Goal: Contribute content

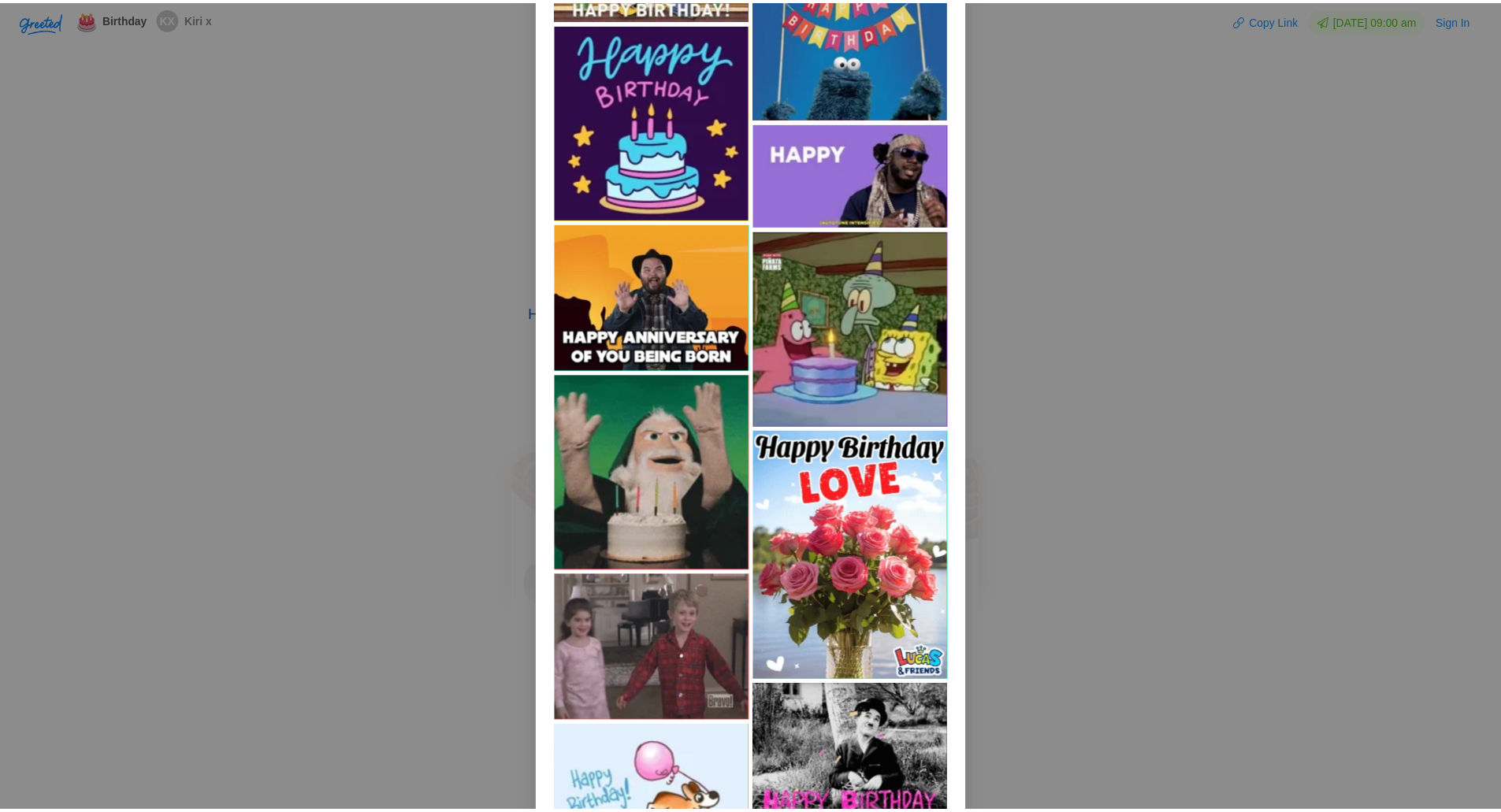
scroll to position [5606, 0]
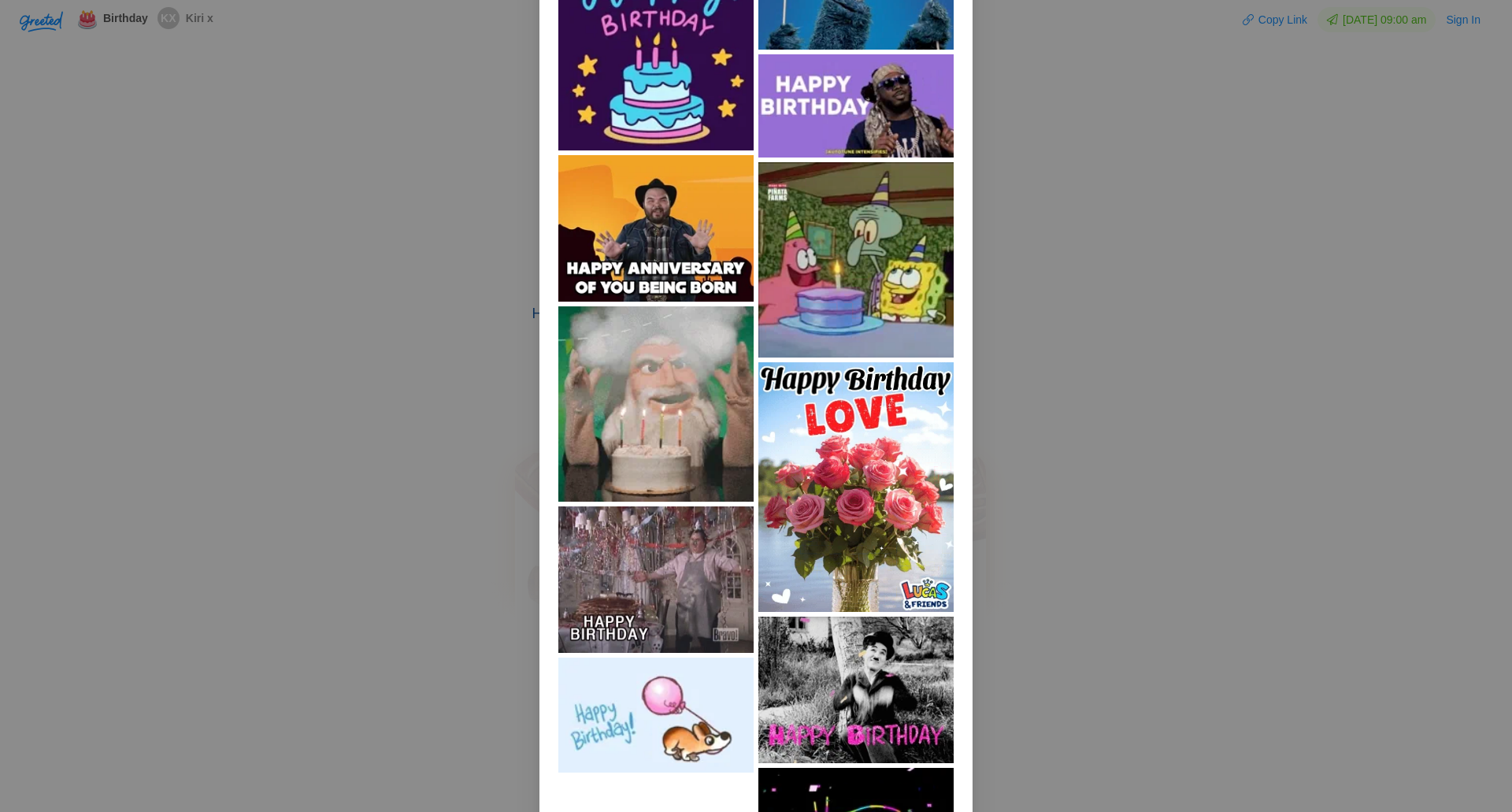
click at [644, 360] on img at bounding box center [655, 404] width 195 height 195
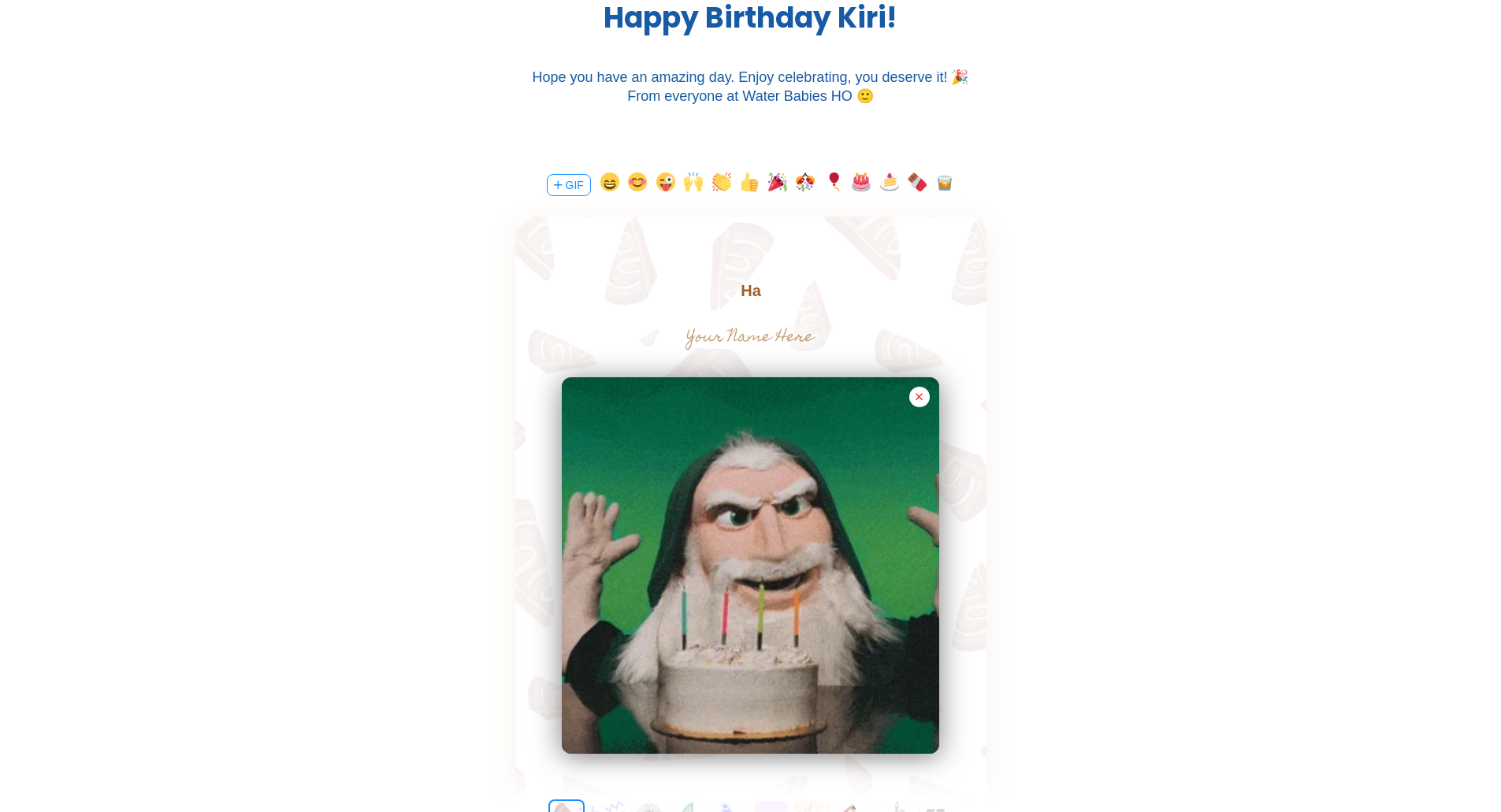
scroll to position [0, 0]
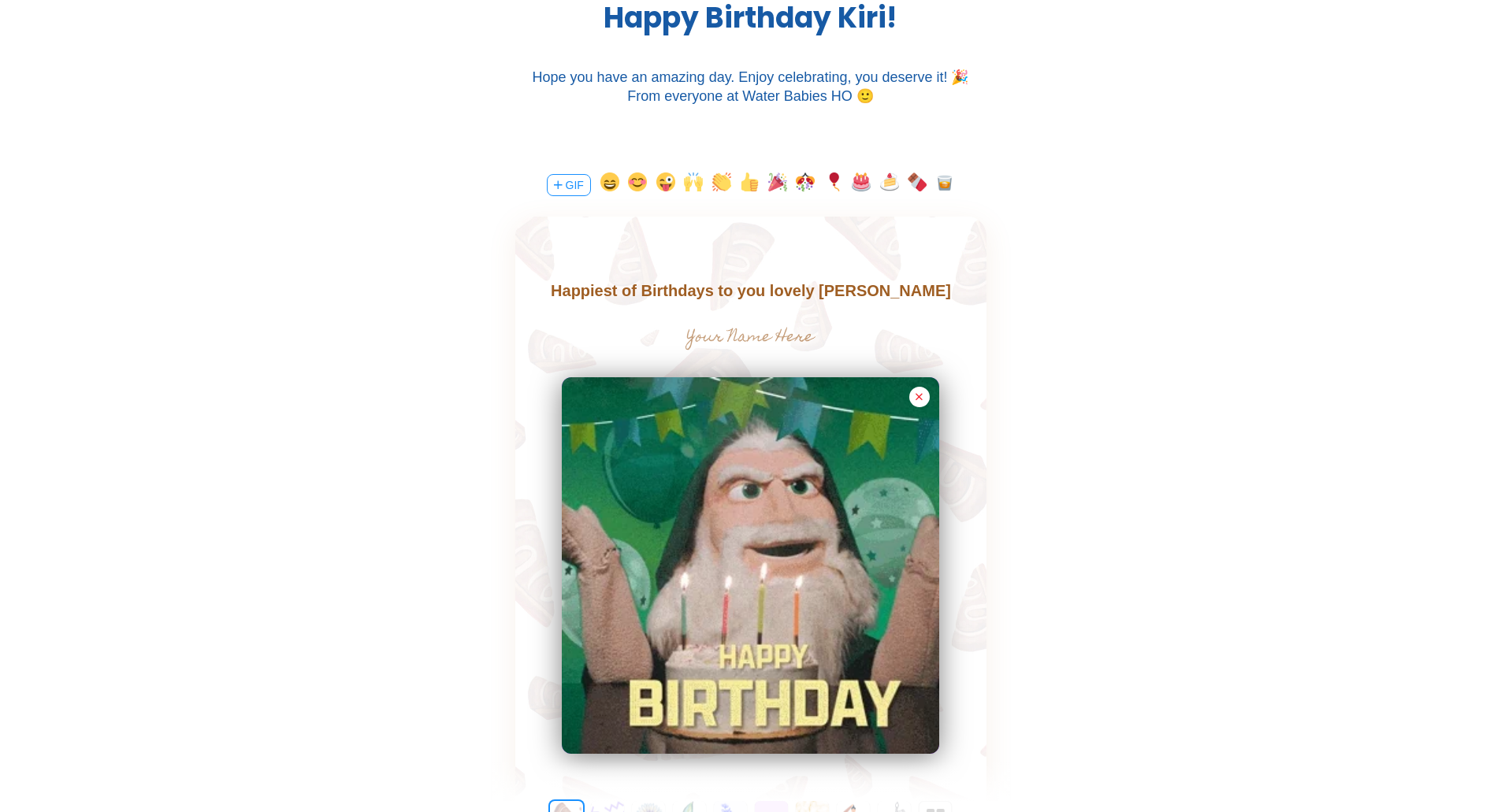
click at [775, 183] on button "button" at bounding box center [778, 185] width 19 height 25
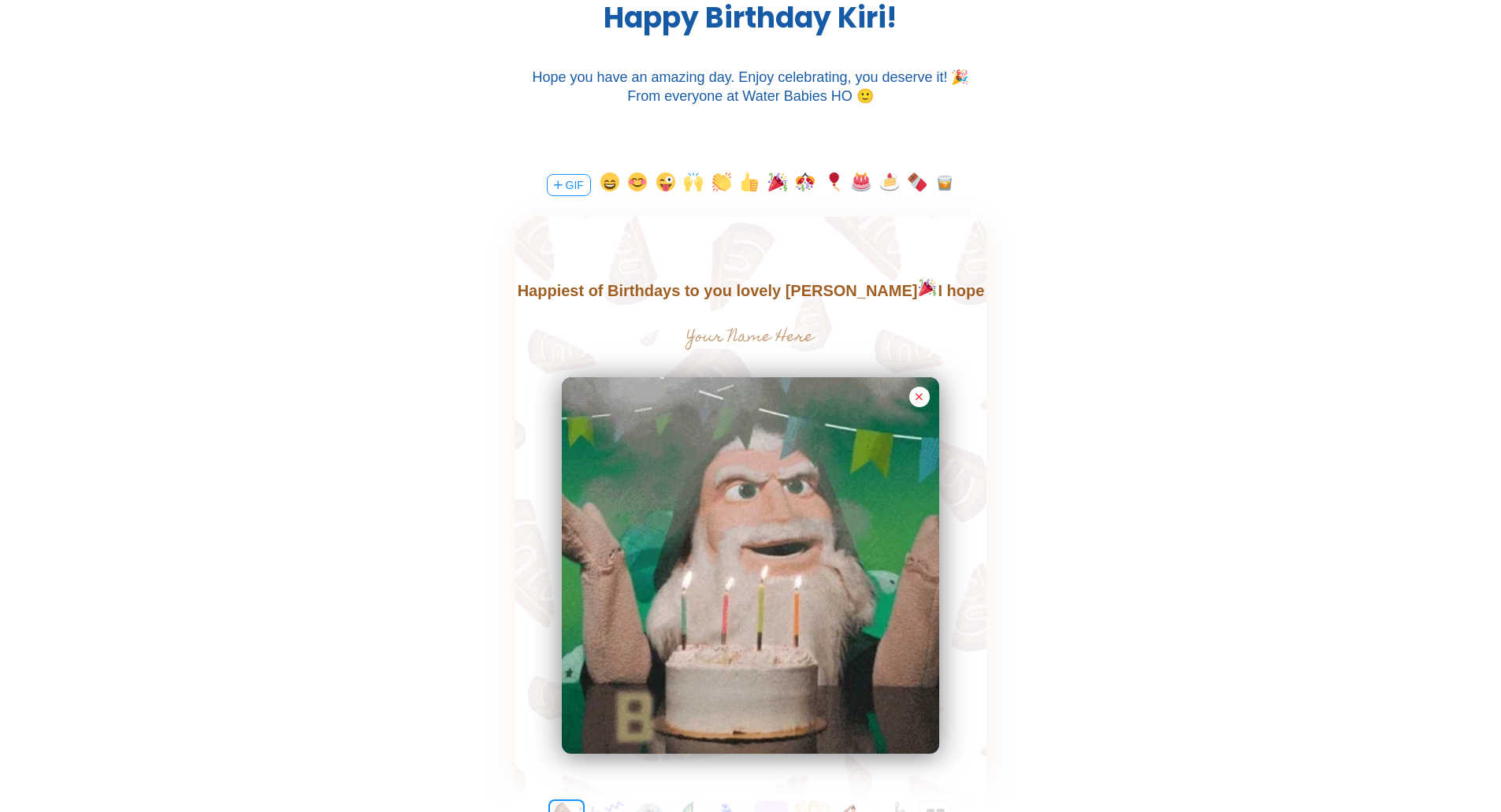
scroll to position [23, 0]
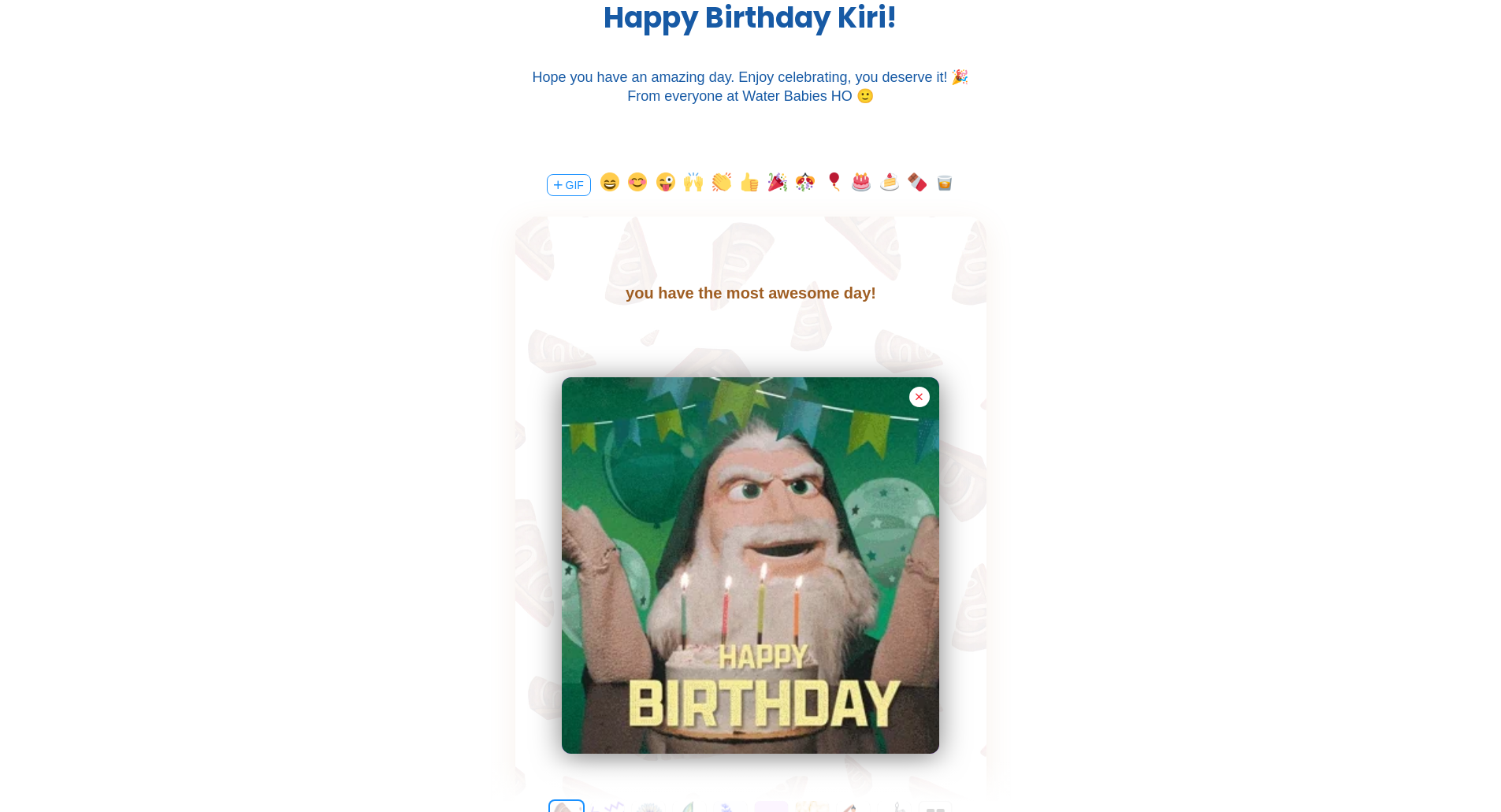
click at [780, 342] on input "text" at bounding box center [750, 338] width 353 height 32
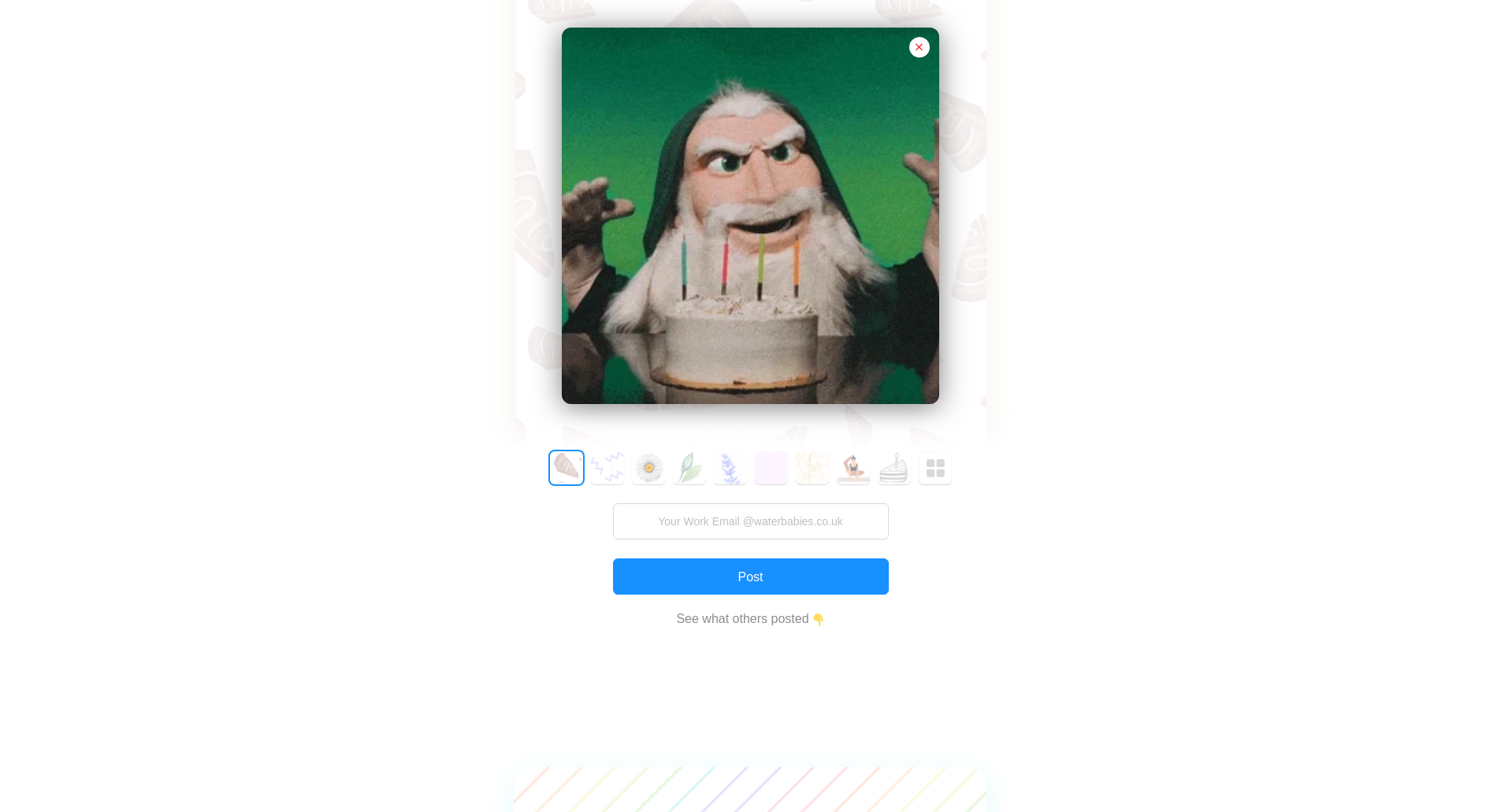
scroll to position [708, 0]
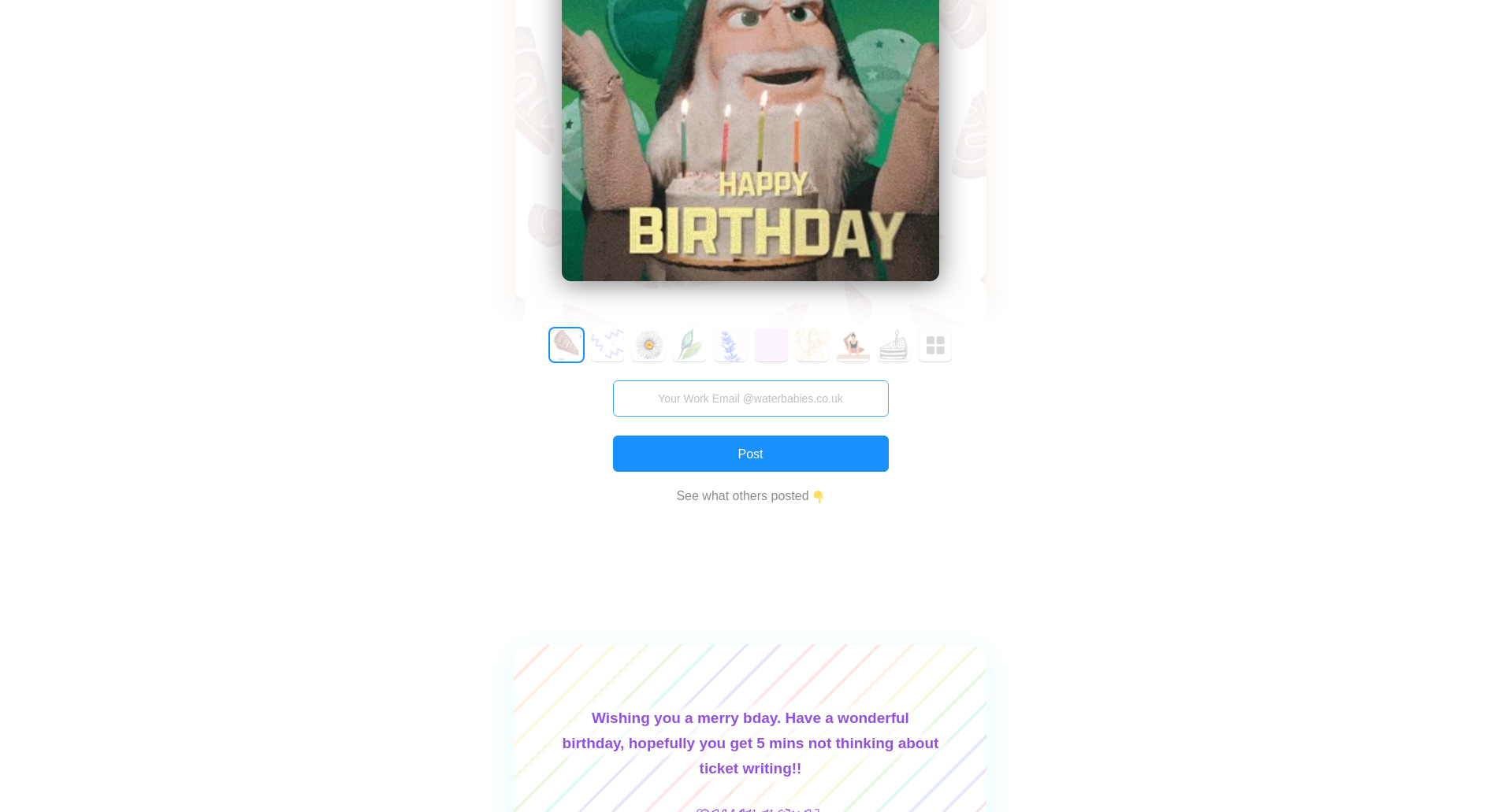
type input "[PERSON_NAME]"
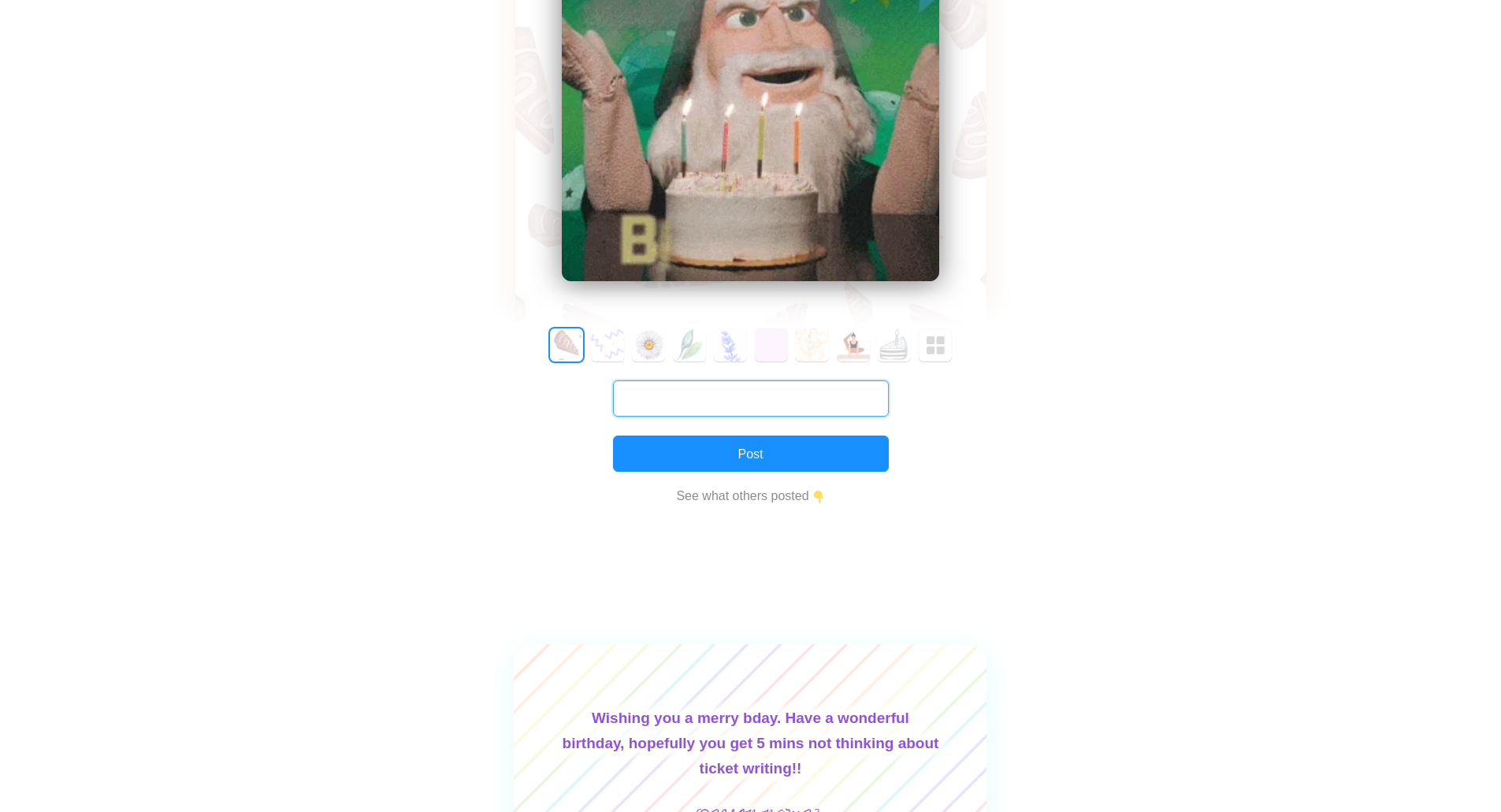
click at [684, 399] on input "text" at bounding box center [751, 398] width 276 height 36
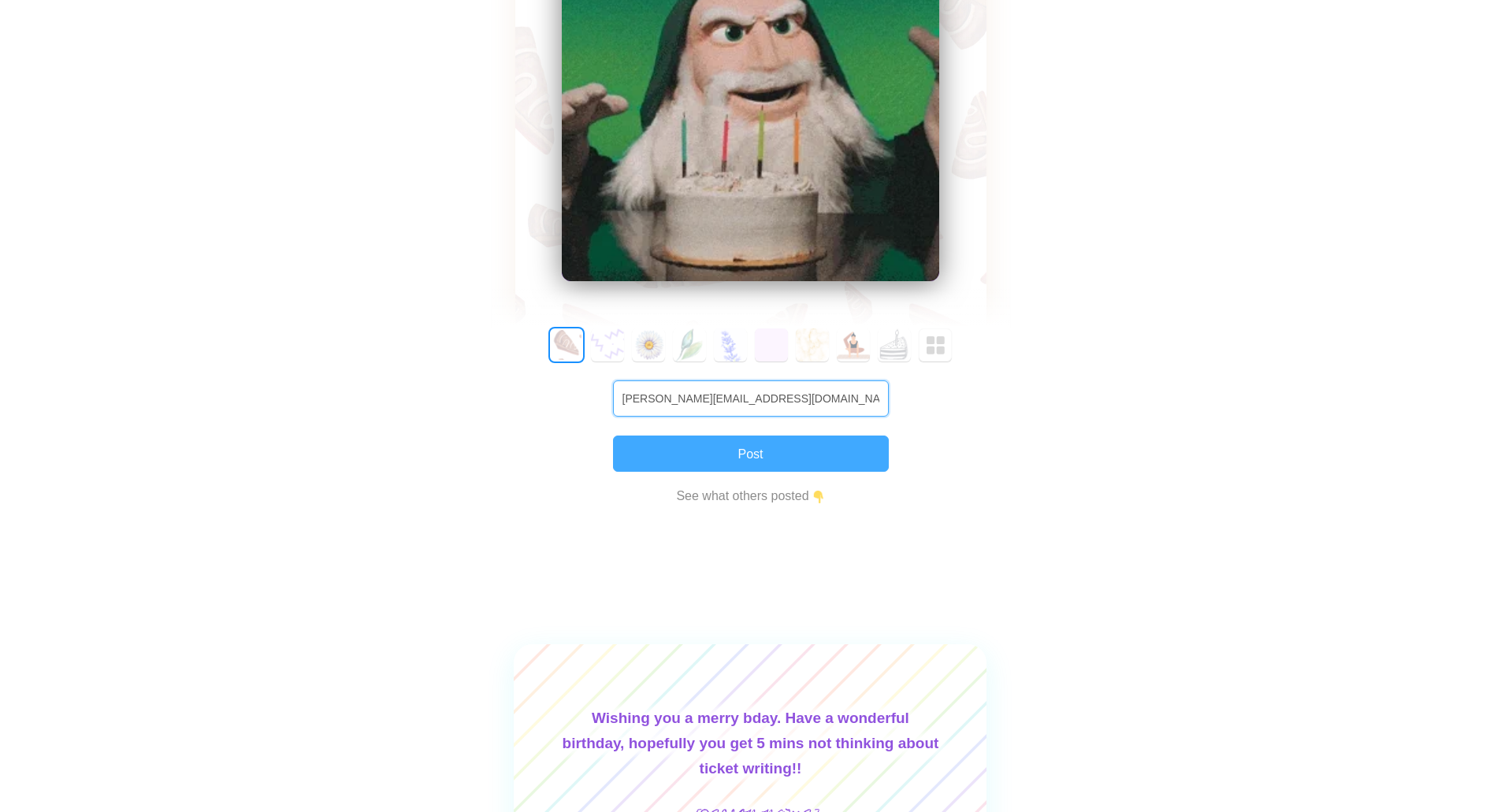
type input "nikki.brookes@waterbabies.co.uk"
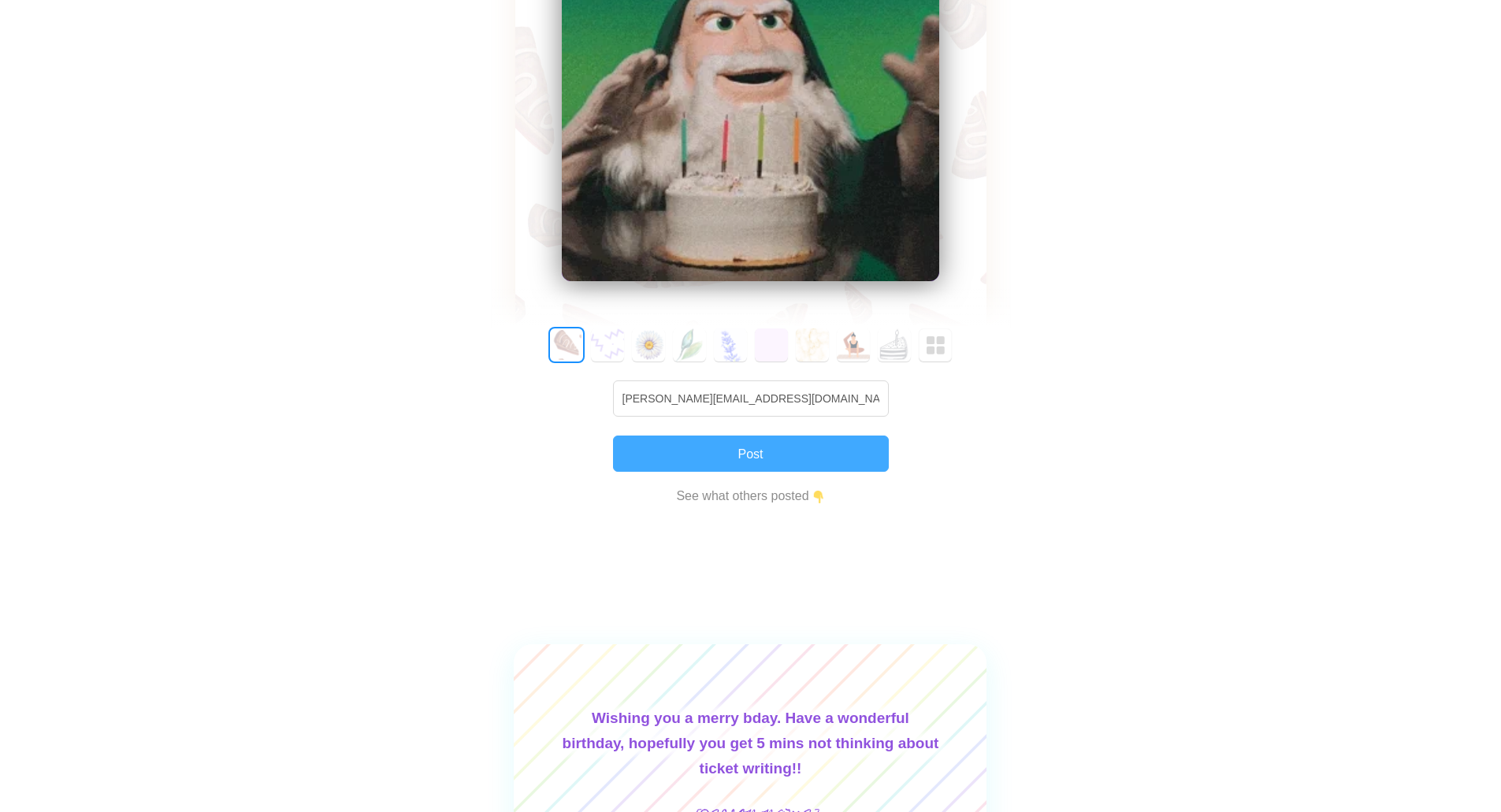
click at [747, 457] on button "Post" at bounding box center [751, 453] width 276 height 36
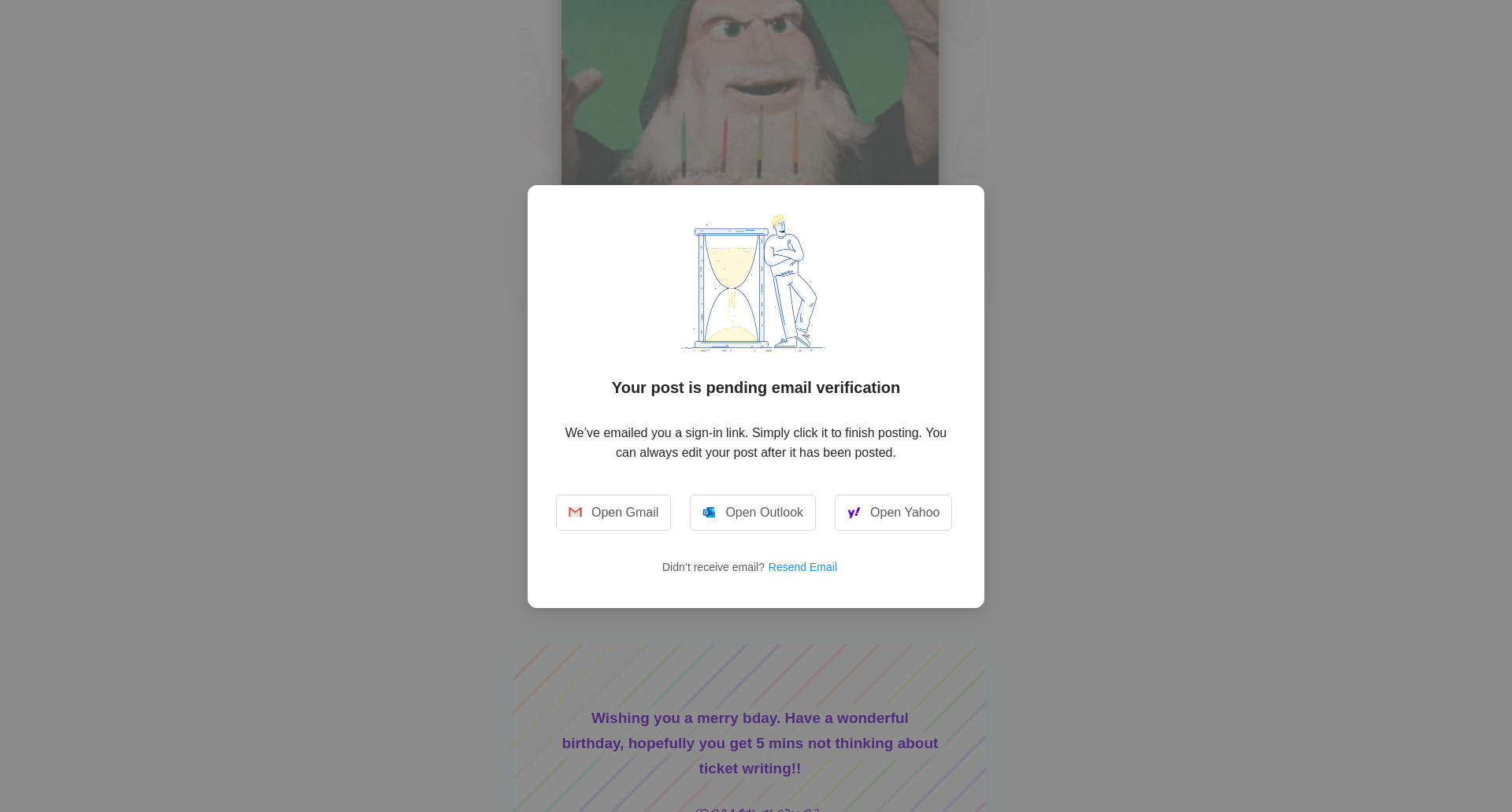
click at [1212, 344] on div "Your post is pending email verification We’ve emailed you a sign-in link. Simpl…" at bounding box center [756, 406] width 1512 height 812
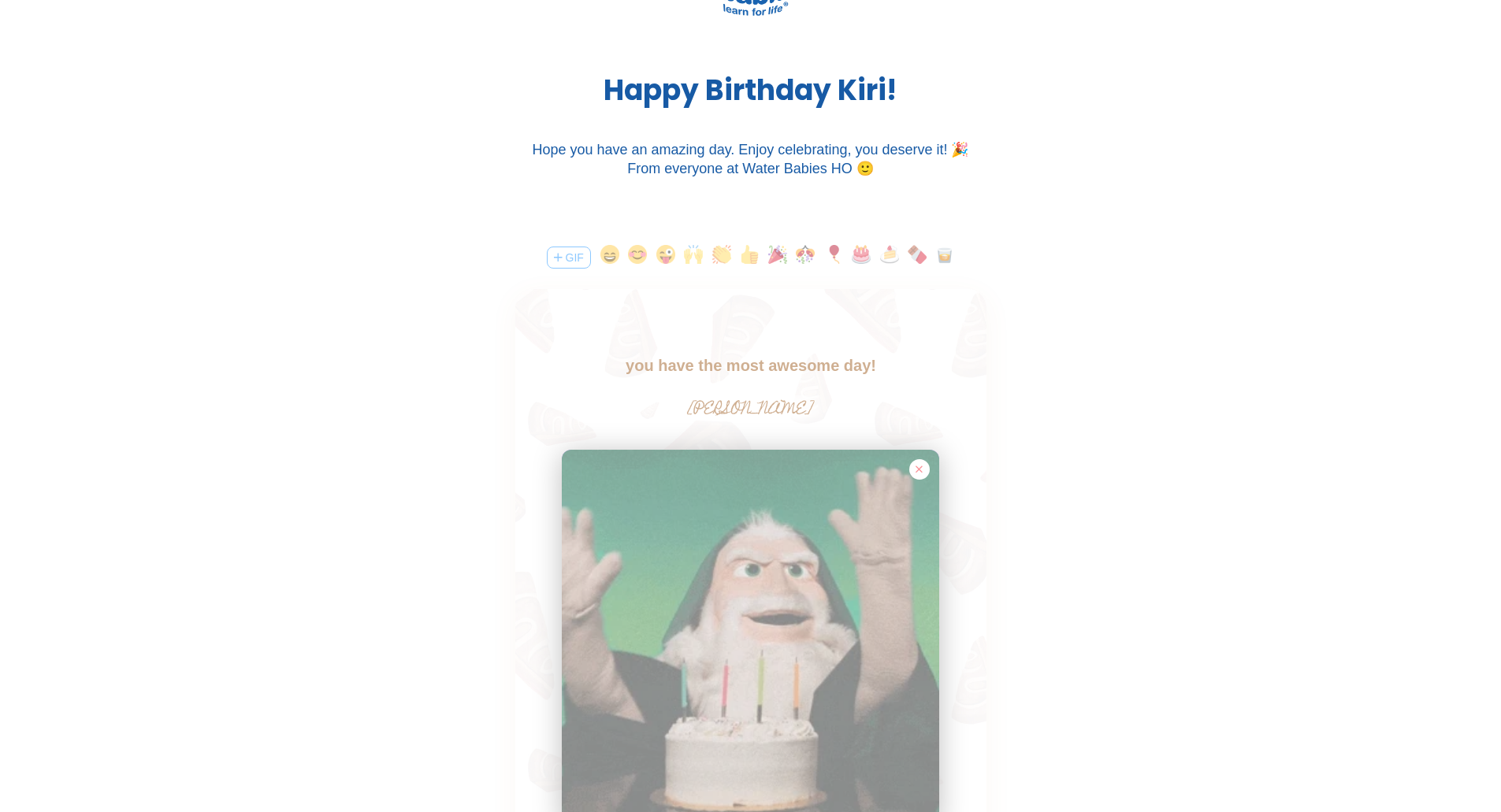
scroll to position [79, 0]
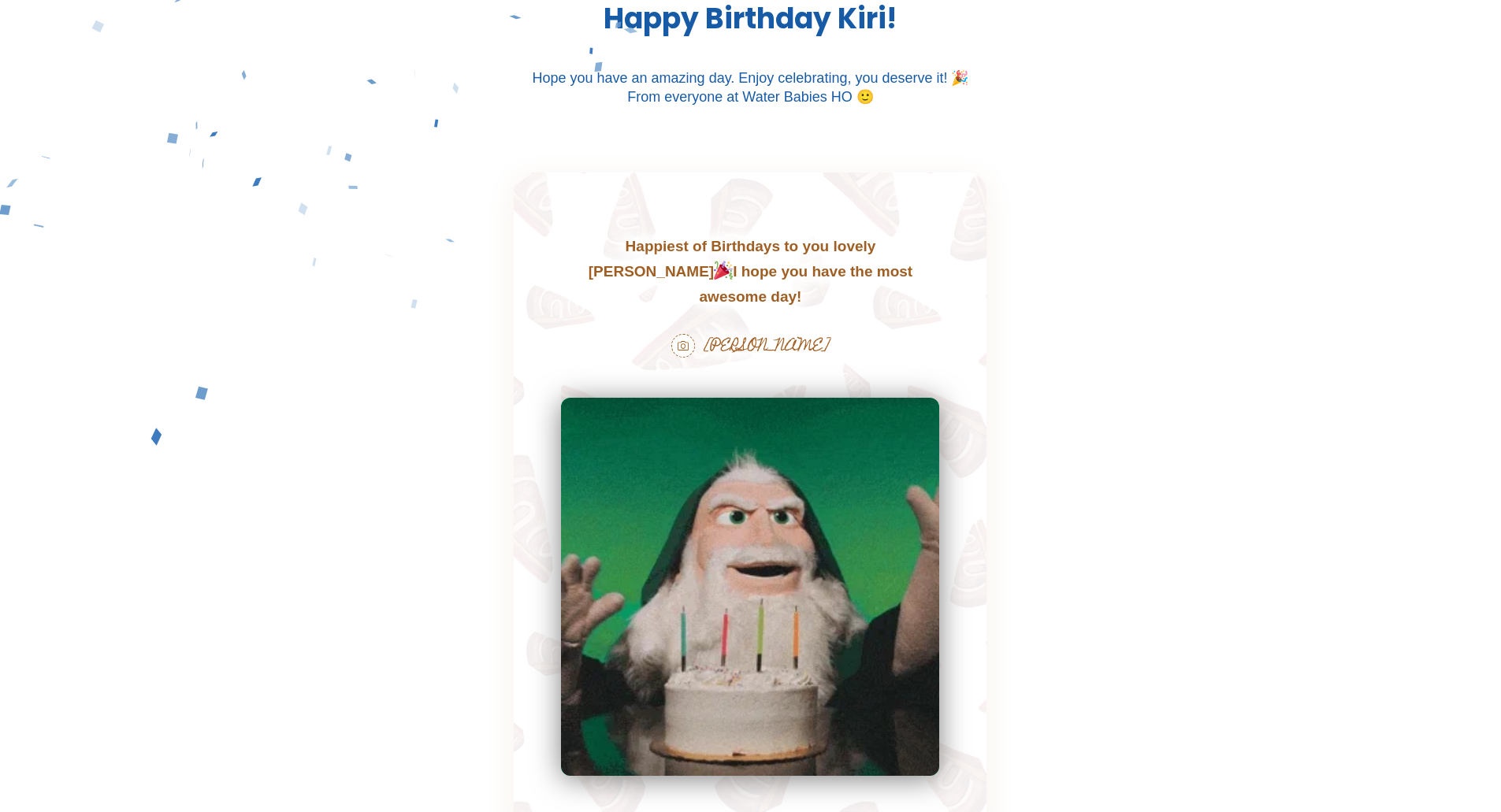
scroll to position [236, 0]
